Goal: Task Accomplishment & Management: Use online tool/utility

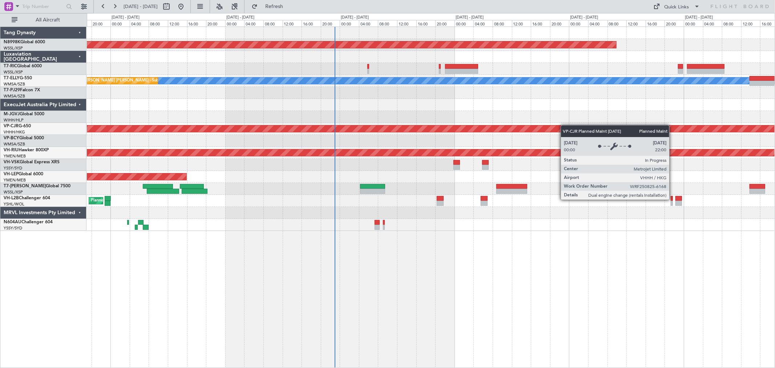
click at [476, 150] on div "Planned Maint [GEOGRAPHIC_DATA] (Seletar) [PERSON_NAME] Planned Maint [GEOGRAPH…" at bounding box center [431, 129] width 688 height 204
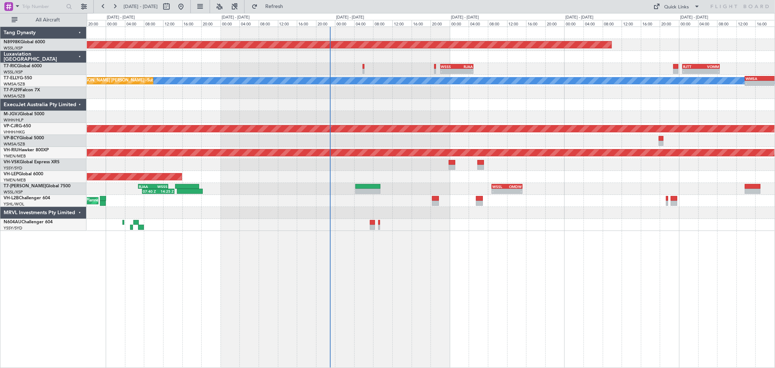
click at [360, 68] on div "- - WSSS 22:05 Z RJAA 05:00 Z - - RJTT 00:45 Z VOMM 08:35 Z" at bounding box center [431, 69] width 688 height 12
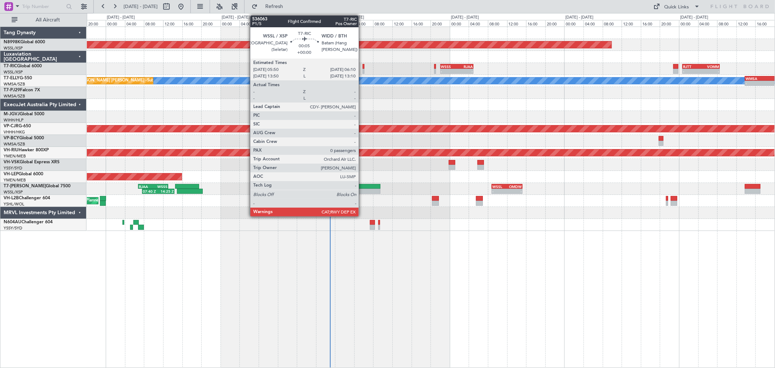
click at [363, 67] on div at bounding box center [364, 66] width 2 height 5
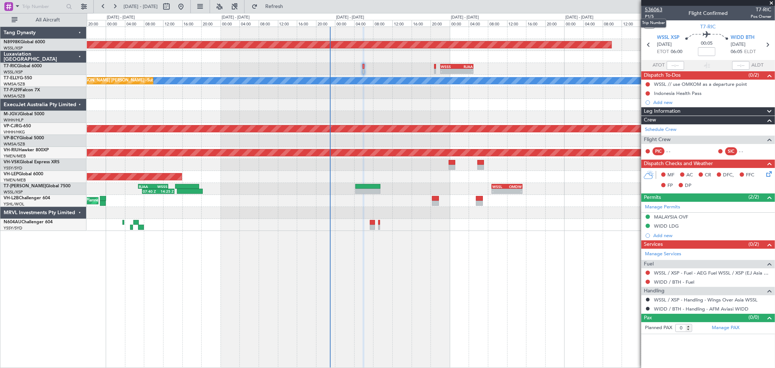
click at [558, 11] on span "536063" at bounding box center [653, 10] width 17 height 8
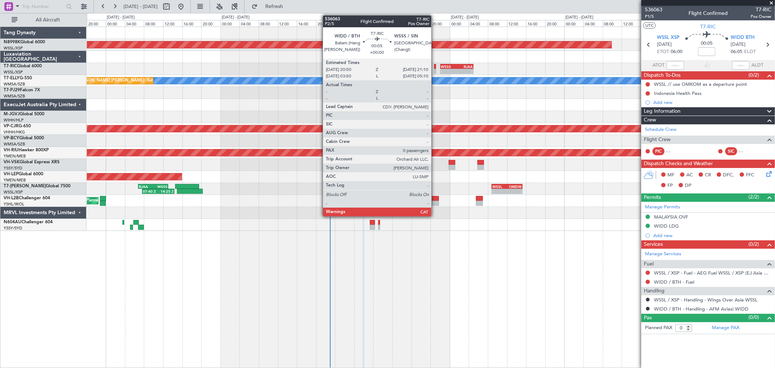
click at [435, 70] on div at bounding box center [435, 71] width 2 height 5
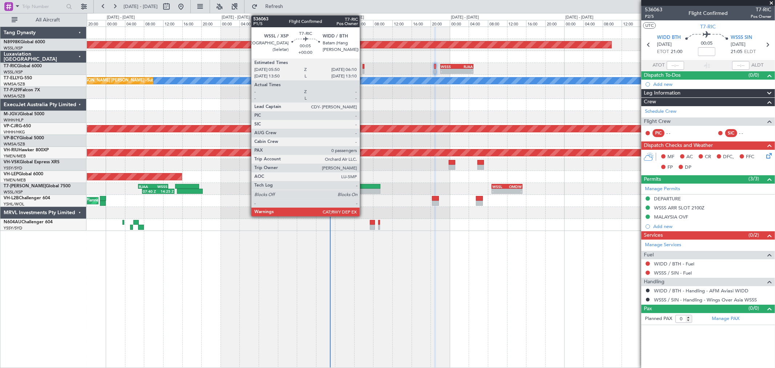
click at [364, 66] on div at bounding box center [364, 66] width 2 height 5
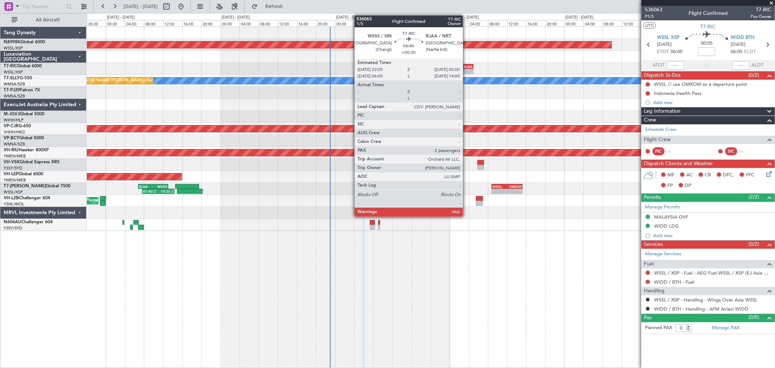
click at [460, 67] on div "RJAA" at bounding box center [465, 66] width 16 height 4
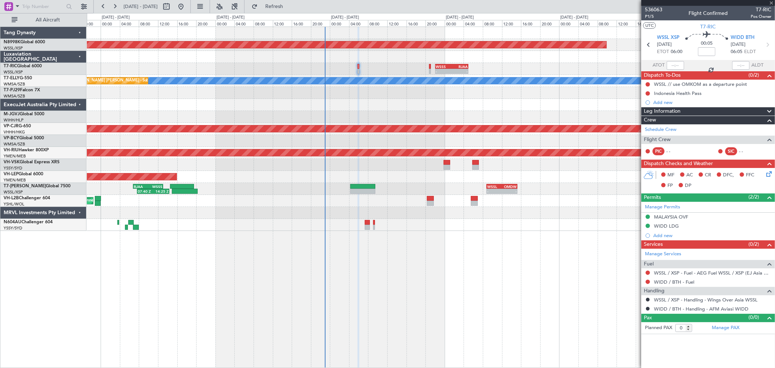
type input "+00:30"
type input "2"
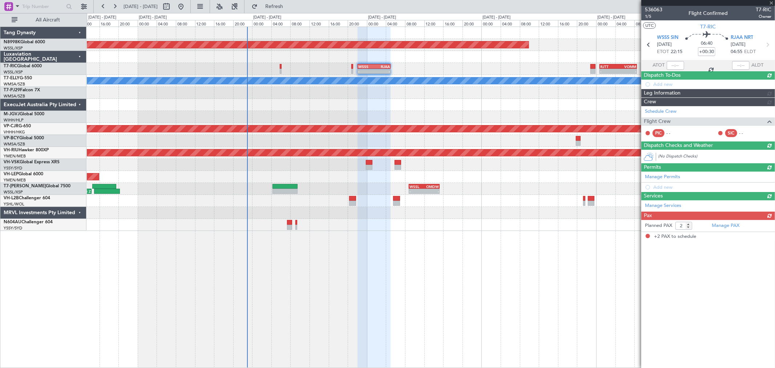
click at [497, 71] on div "- - WSSS 22:05 Z RJAA 05:00 Z - - RJTT 00:45 Z VOMM 08:35 Z" at bounding box center [431, 69] width 688 height 12
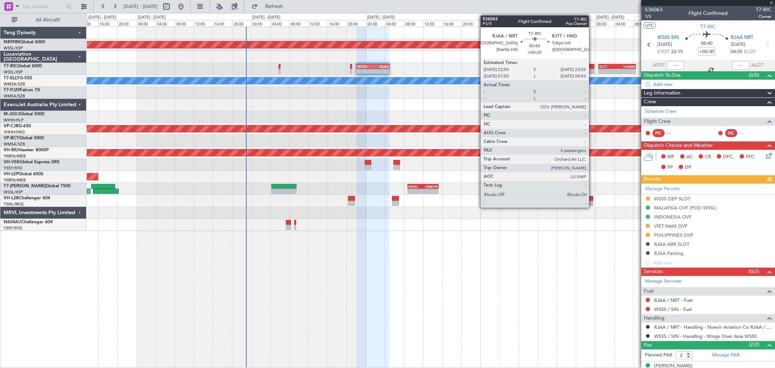
click at [558, 67] on div at bounding box center [592, 66] width 5 height 5
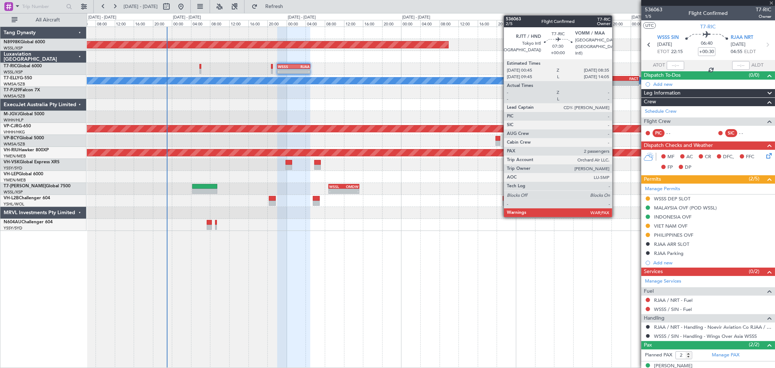
click at [537, 68] on div "RJTT 00:45 Z" at bounding box center [529, 66] width 19 height 4
type input "+00:35"
type input "0"
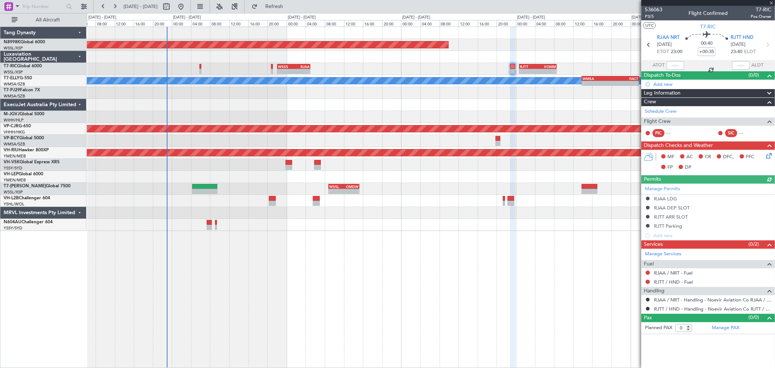
click at [538, 65] on div "VOMM" at bounding box center [547, 66] width 18 height 4
type input "2"
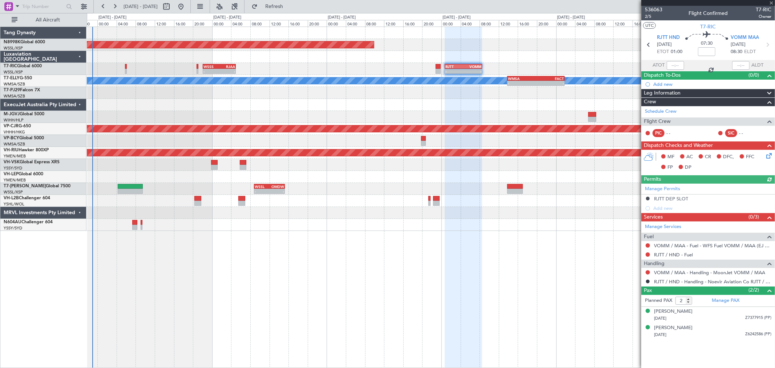
click at [504, 62] on div at bounding box center [431, 57] width 688 height 12
click at [558, 9] on span "536063" at bounding box center [653, 10] width 17 height 8
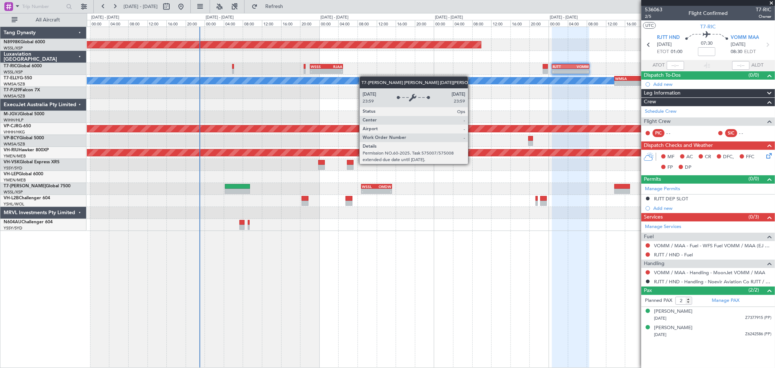
click at [425, 78] on div "Planned Maint [GEOGRAPHIC_DATA] (Seletar) - - WSSS 22:05 Z RJAA 05:00 Z - - RJT…" at bounding box center [431, 129] width 688 height 204
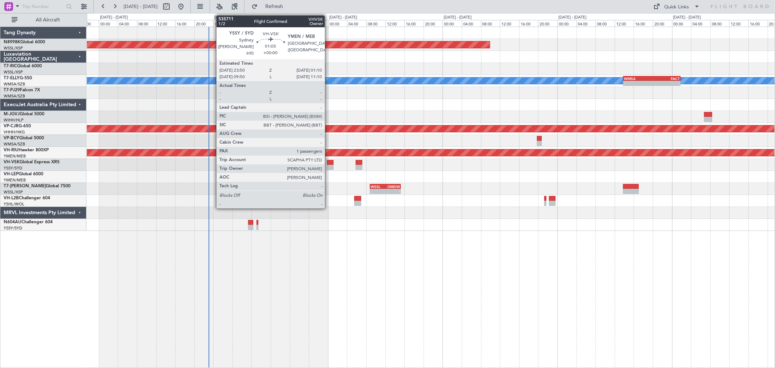
click at [329, 160] on div at bounding box center [330, 162] width 7 height 5
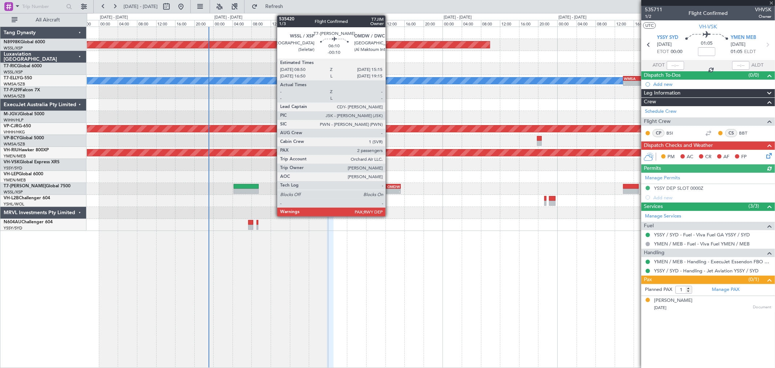
click at [389, 185] on div "OMDW" at bounding box center [392, 186] width 15 height 4
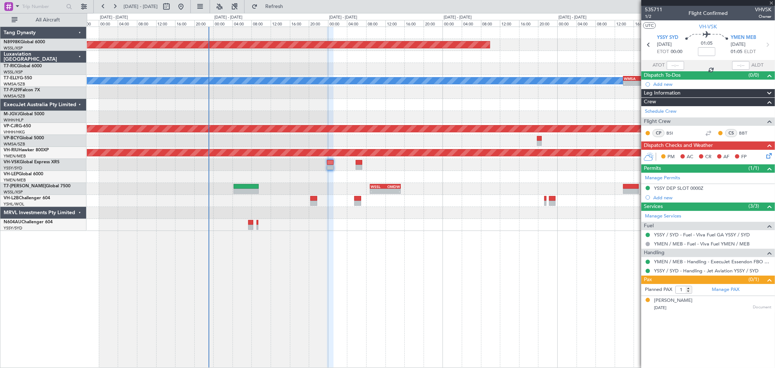
type input "-00:10"
type input "2"
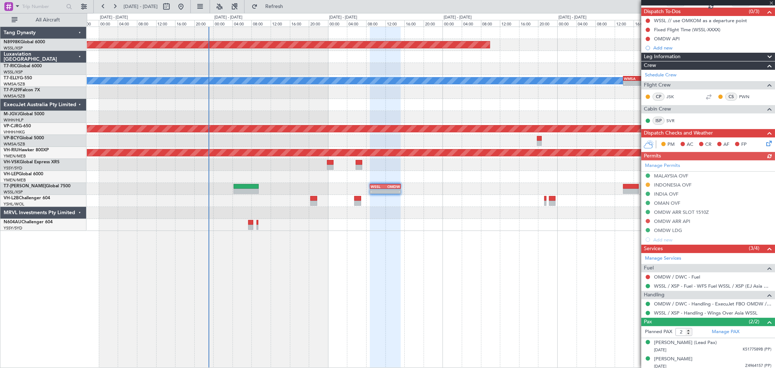
scroll to position [67, 0]
